Goal: Task Accomplishment & Management: Complete application form

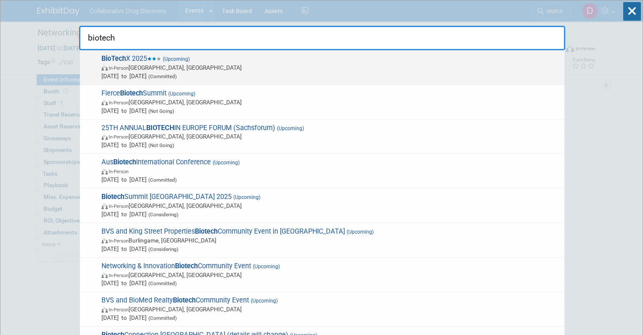
type input "biotech"
click at [203, 73] on span "Oct 6, 2025 to Oct 8, 2025 (Committed)" at bounding box center [330, 76] width 459 height 8
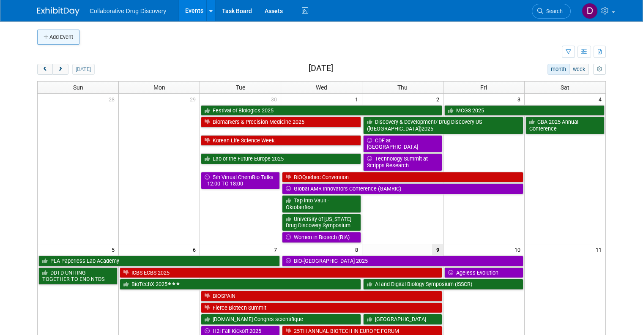
click at [39, 41] on button "Add Event" at bounding box center [58, 37] width 42 height 15
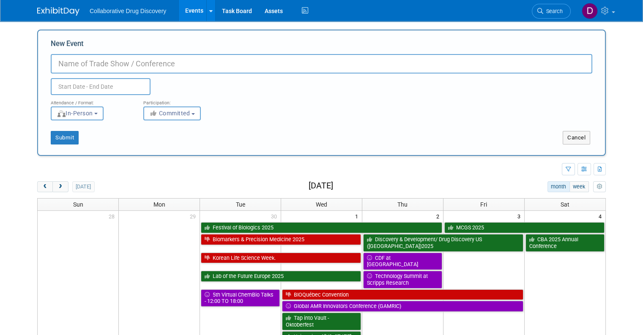
paste input "7th ACE Drug Discovery Summit"
type input "7th ACE Drug Discovery Summit"
click at [101, 85] on input "text" at bounding box center [101, 86] width 100 height 17
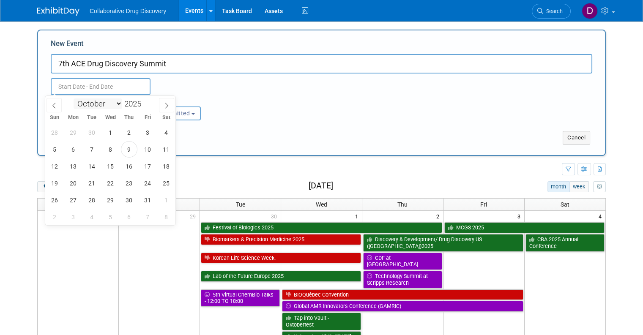
click at [111, 101] on select "January February March April May June July August September October November De…" at bounding box center [98, 104] width 49 height 11
select select "4"
click at [74, 99] on select "January February March April May June July August September October November De…" at bounding box center [98, 104] width 49 height 11
click at [98, 154] on span "6" at bounding box center [92, 149] width 16 height 16
click at [110, 151] on span "7" at bounding box center [110, 149] width 16 height 16
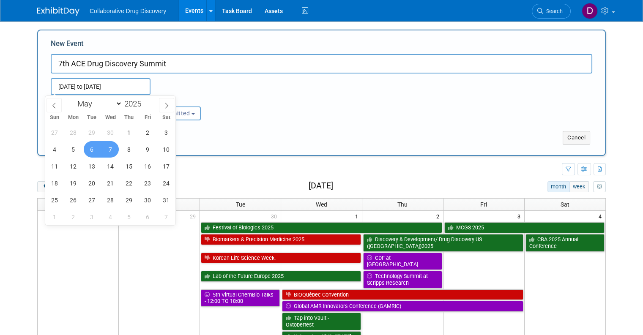
type input "May 6, 2025 to May 7, 2025"
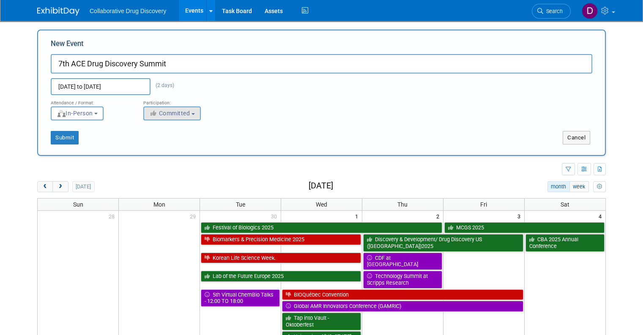
drag, startPoint x: 179, startPoint y: 104, endPoint x: 171, endPoint y: 117, distance: 15.0
click at [180, 104] on div "Participation:" at bounding box center [183, 100] width 80 height 11
click at [172, 118] on button "Committed" at bounding box center [172, 114] width 58 height 14
click at [173, 145] on label "Considering" at bounding box center [176, 145] width 56 height 11
click at [151, 145] on input "Considering" at bounding box center [148, 145] width 5 height 5
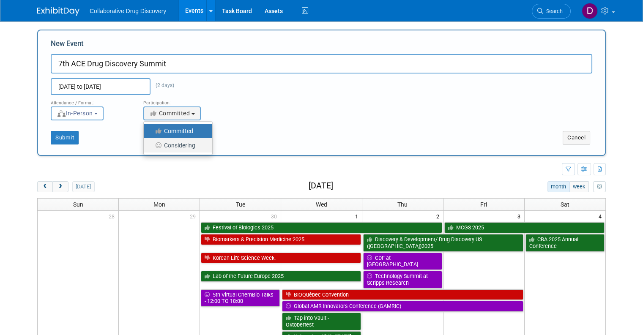
select select "2"
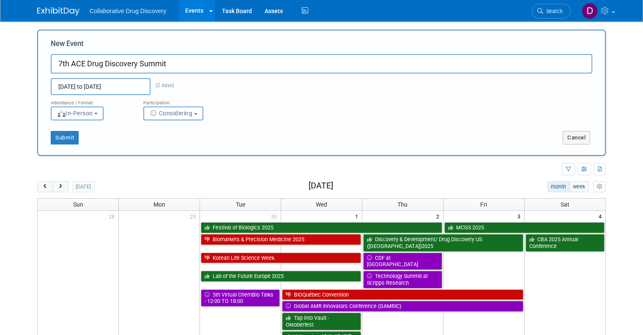
click at [143, 142] on div "Submit" at bounding box center [156, 138] width 236 height 14
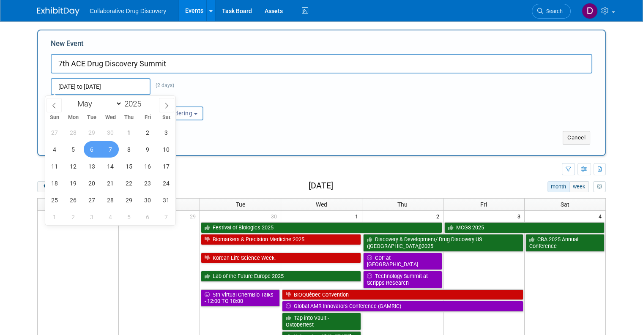
click at [116, 81] on input "May 6, 2025 to May 7, 2025" at bounding box center [101, 86] width 100 height 17
click at [145, 102] on span at bounding box center [145, 101] width 6 height 5
type input "2026"
click at [116, 151] on span "6" at bounding box center [110, 149] width 16 height 16
drag, startPoint x: 116, startPoint y: 151, endPoint x: 158, endPoint y: 143, distance: 43.0
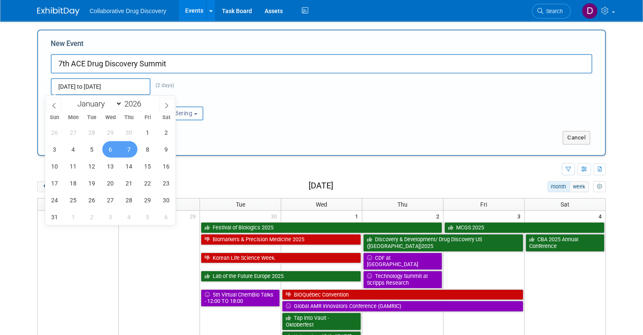
click at [126, 150] on span "7" at bounding box center [129, 149] width 16 height 16
type input "May 6, 2026 to May 7, 2026"
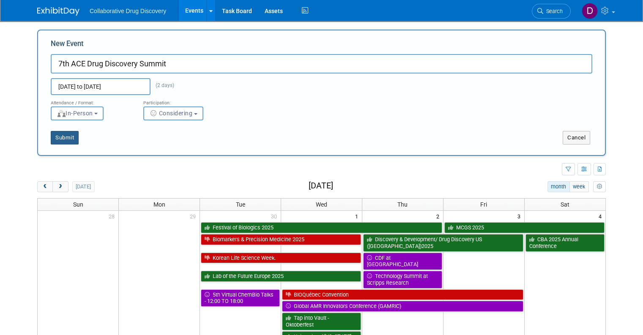
click at [70, 142] on button "Submit" at bounding box center [65, 138] width 28 height 14
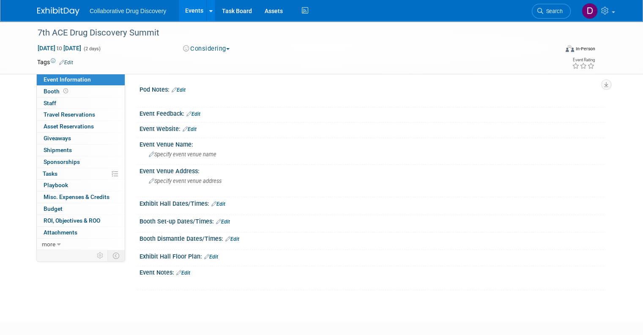
click at [190, 129] on link "Edit" at bounding box center [190, 129] width 14 height 6
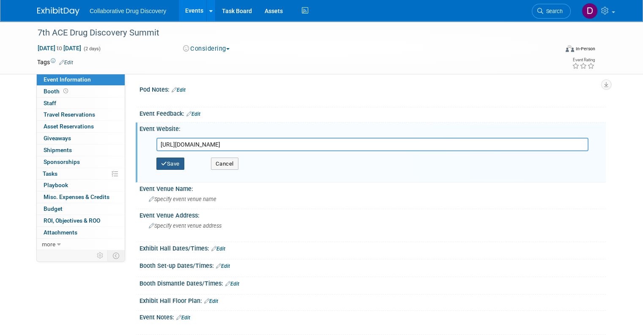
type input "https://acxpo.com/7th-ace-drug-discovery-summit-usa-2026/"
click at [175, 162] on button "Save" at bounding box center [170, 164] width 28 height 13
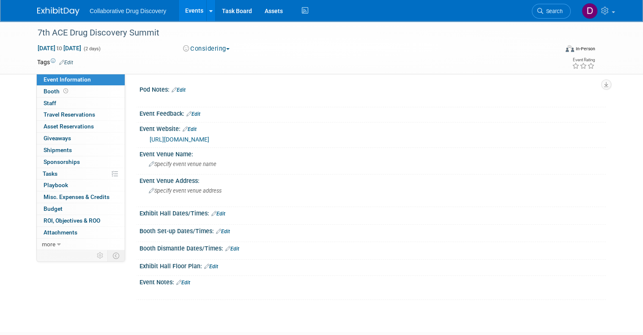
click at [189, 111] on link "Edit" at bounding box center [193, 114] width 14 height 6
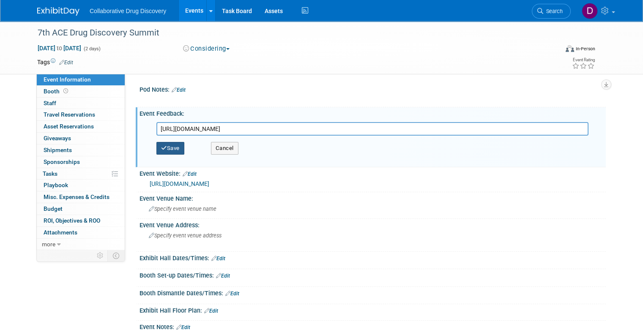
type input "https://docs.google.com/forms/d/e/1FAIpQLScHQYWCVQm7fjelsX5MeG0wgpexY_qp3ko0VQ1…"
click at [166, 145] on button "Save" at bounding box center [170, 148] width 28 height 13
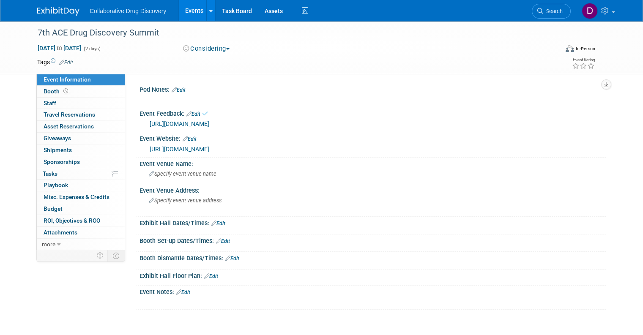
click at [307, 85] on div "Pod Notes: Edit" at bounding box center [373, 88] width 466 height 11
click at [555, 10] on span "Search" at bounding box center [552, 11] width 19 height 6
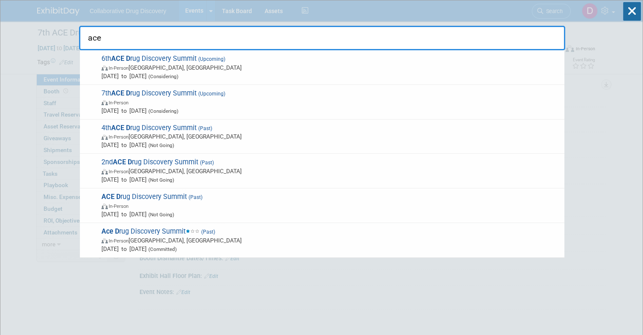
type input "ace d"
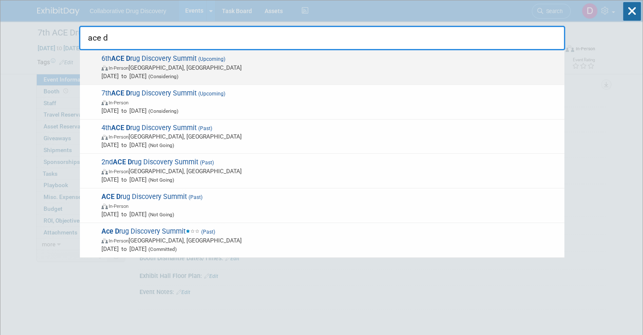
click at [236, 72] on span "Feb 18, 2026 to Feb 19, 2026 (Considering)" at bounding box center [330, 76] width 459 height 8
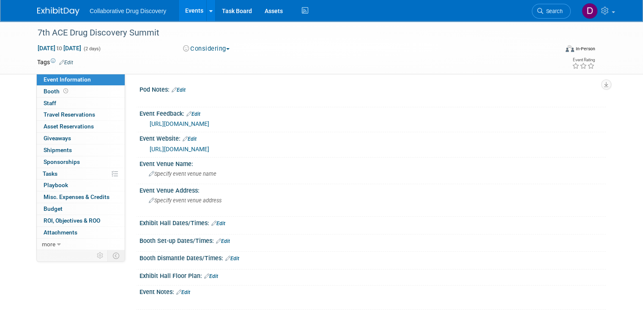
click at [209, 123] on link "https://docs.google.com/forms/d/e/1FAIpQLScHQYWCVQm7fjelsX5MeG0wgpexY_qp3ko0VQ1…" at bounding box center [180, 124] width 60 height 7
click at [208, 148] on link "https://acxpo.com/7th-ace-drug-discovery-summit-usa-2026/" at bounding box center [180, 149] width 60 height 7
click at [181, 290] on link "Edit" at bounding box center [183, 293] width 14 height 6
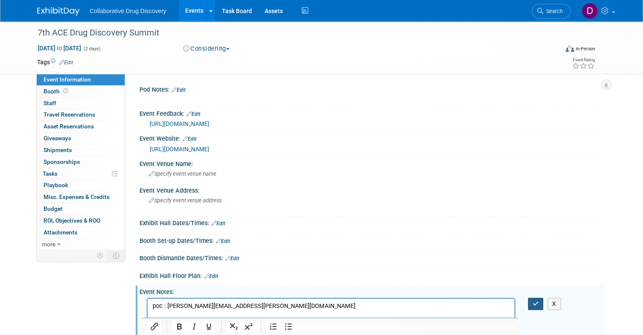
click at [539, 301] on icon "button" at bounding box center [536, 304] width 6 height 6
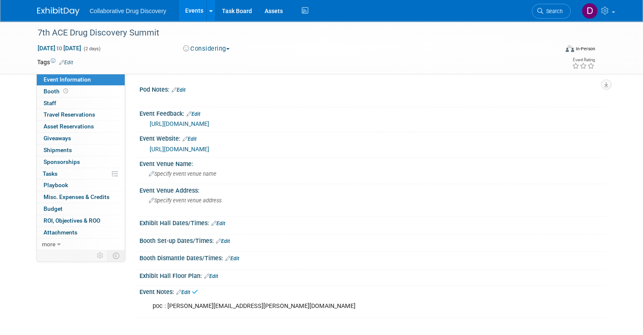
click at [181, 290] on link "Edit" at bounding box center [183, 293] width 14 height 6
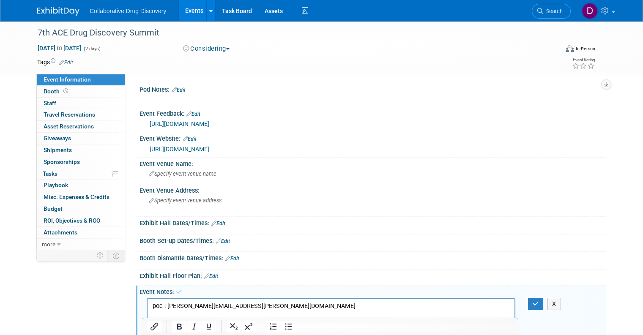
click at [262, 307] on p "poc : alex.martin@acxpo.com" at bounding box center [331, 306] width 357 height 8
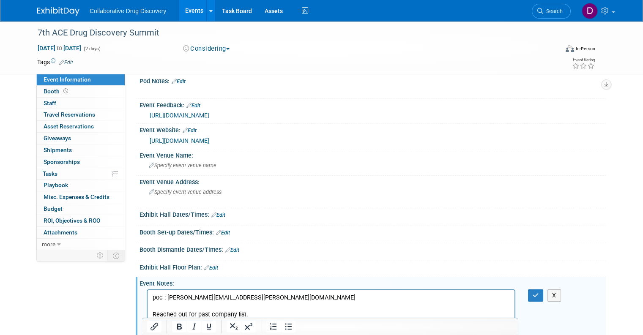
click at [530, 293] on div "X" at bounding box center [541, 296] width 38 height 12
click at [539, 296] on icon "button" at bounding box center [536, 296] width 6 height 6
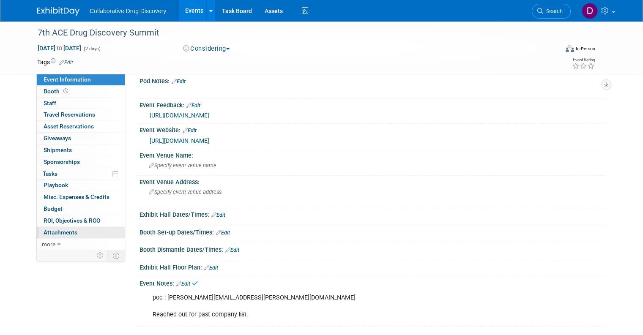
click at [74, 236] on link "0 Attachments 0" at bounding box center [81, 232] width 88 height 11
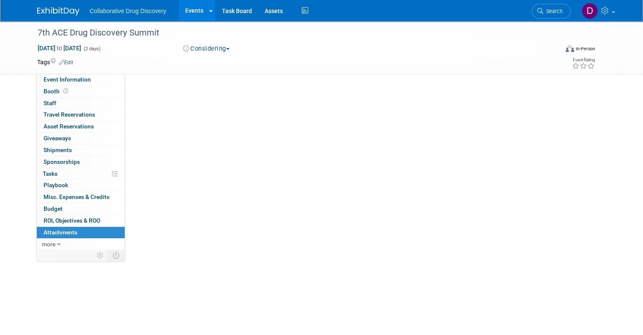
scroll to position [0, 0]
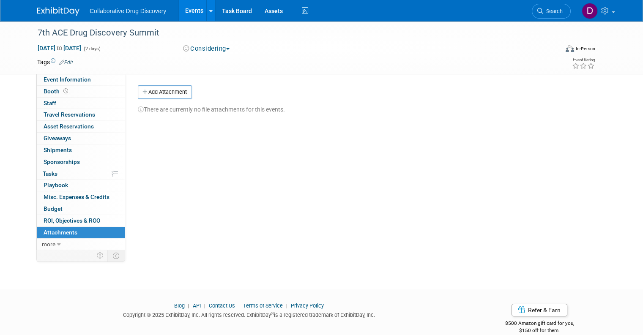
click at [156, 93] on button "Add Attachment" at bounding box center [165, 92] width 54 height 14
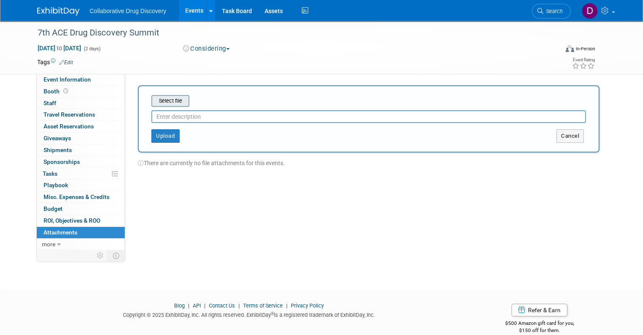
click at [172, 101] on input "file" at bounding box center [138, 101] width 101 height 10
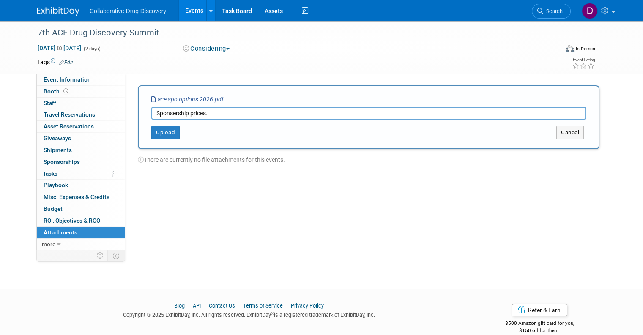
type input "Sponsership prices."
click at [163, 142] on div "Select file ace spo options 2026.pdf Sponsership prices. This is an invoice Upl…" at bounding box center [369, 117] width 462 height 64
click at [162, 134] on button "Upload" at bounding box center [165, 133] width 28 height 14
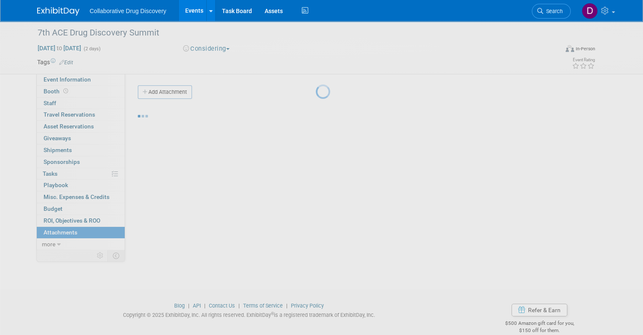
click at [316, 78] on div at bounding box center [322, 167] width 12 height 335
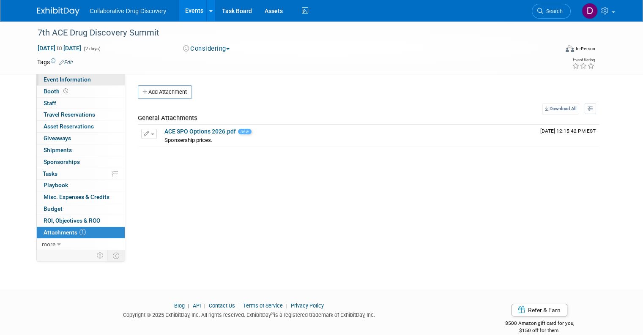
click at [74, 78] on span "Event Information" at bounding box center [67, 79] width 47 height 7
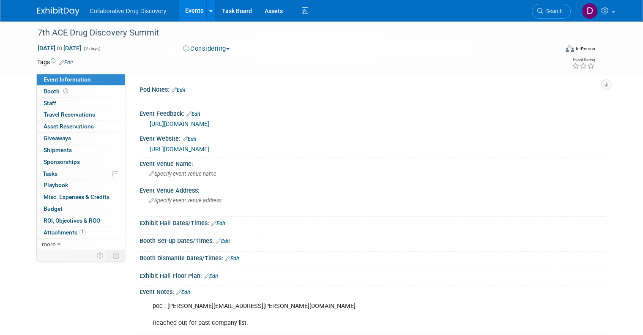
scroll to position [14, 0]
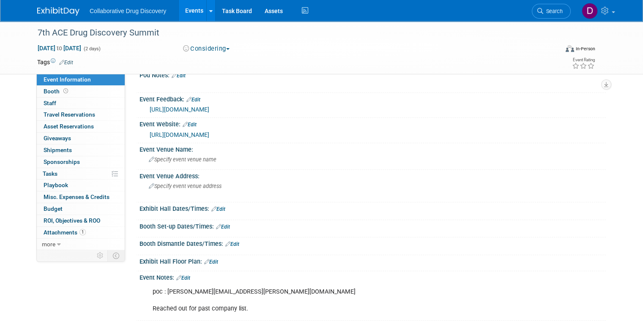
click at [185, 279] on link "Edit" at bounding box center [183, 278] width 14 height 6
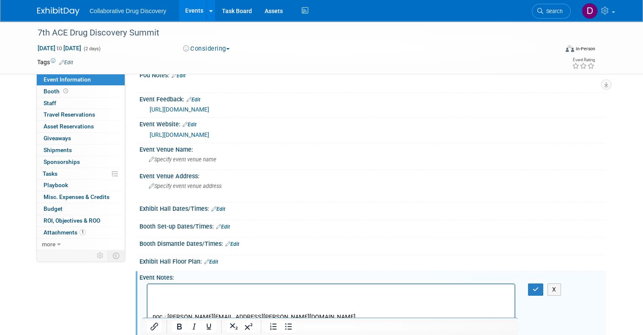
scroll to position [17, 0]
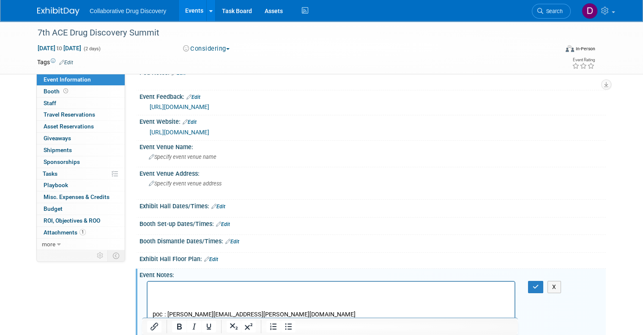
click at [171, 286] on p "Rich Text Area. Press ALT-0 for help." at bounding box center [331, 289] width 357 height 8
click at [534, 289] on button "button" at bounding box center [536, 287] width 16 height 12
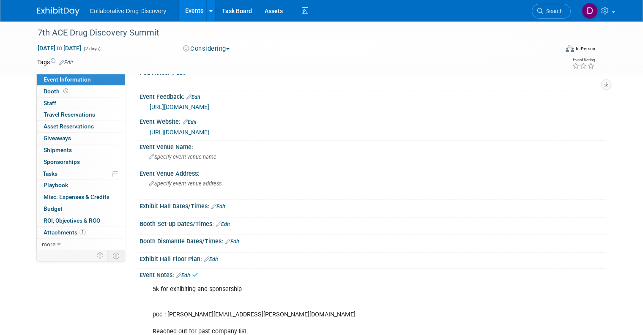
click at [62, 61] on link "Edit" at bounding box center [66, 63] width 14 height 6
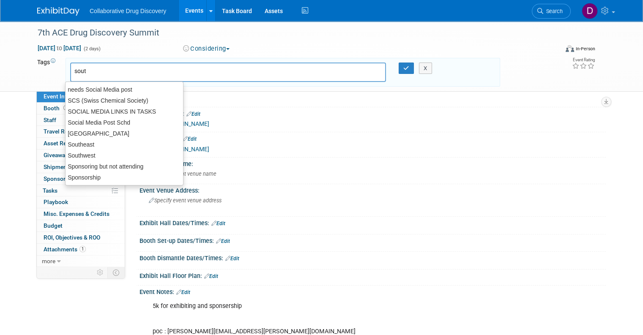
type input "south"
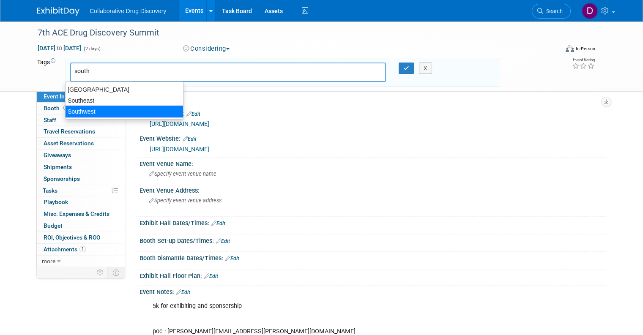
click at [90, 110] on div "Southwest" at bounding box center [124, 112] width 118 height 12
type input "Southwest"
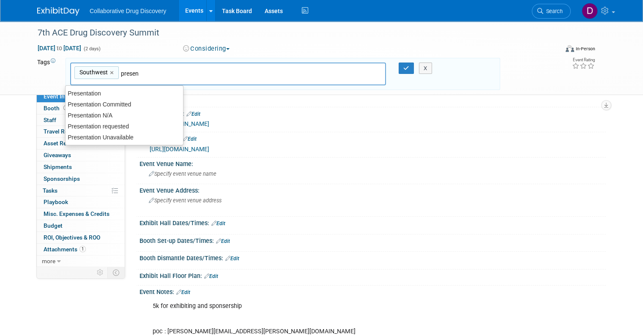
type input "present"
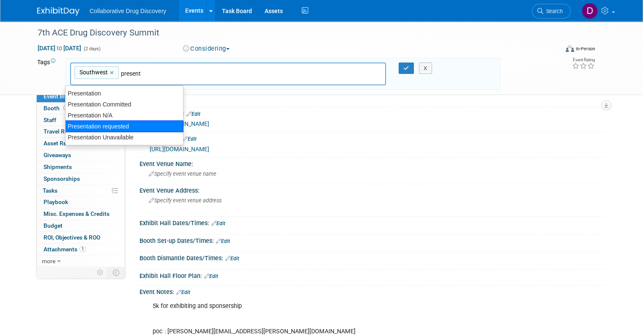
click at [134, 123] on div "Presentation requested" at bounding box center [124, 127] width 118 height 12
type input "Southwest, Presentation requested"
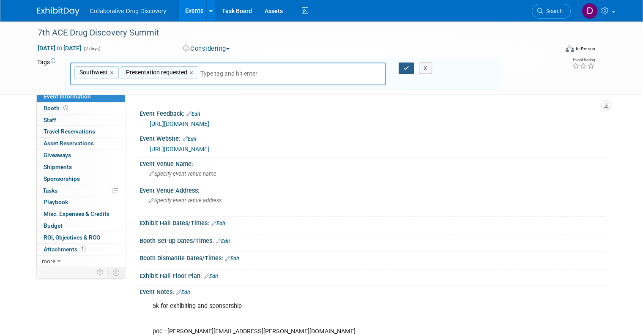
click at [403, 66] on button "button" at bounding box center [406, 69] width 15 height 12
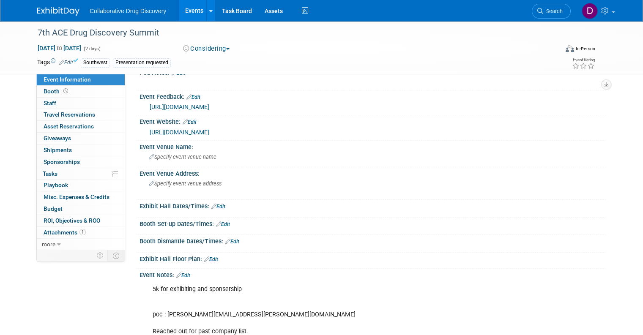
click at [37, 13] on img at bounding box center [58, 11] width 42 height 8
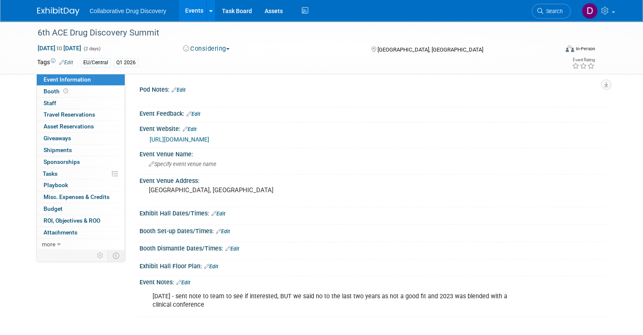
scroll to position [72, 0]
